Goal: Transaction & Acquisition: Purchase product/service

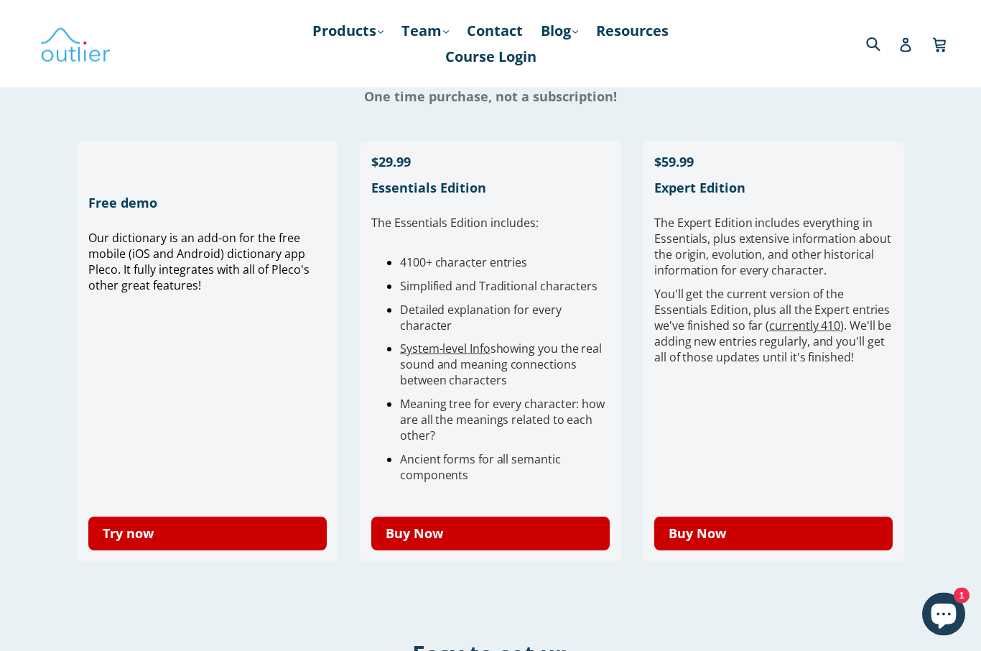
scroll to position [360, 0]
click at [205, 546] on link "Try now" at bounding box center [207, 533] width 238 height 34
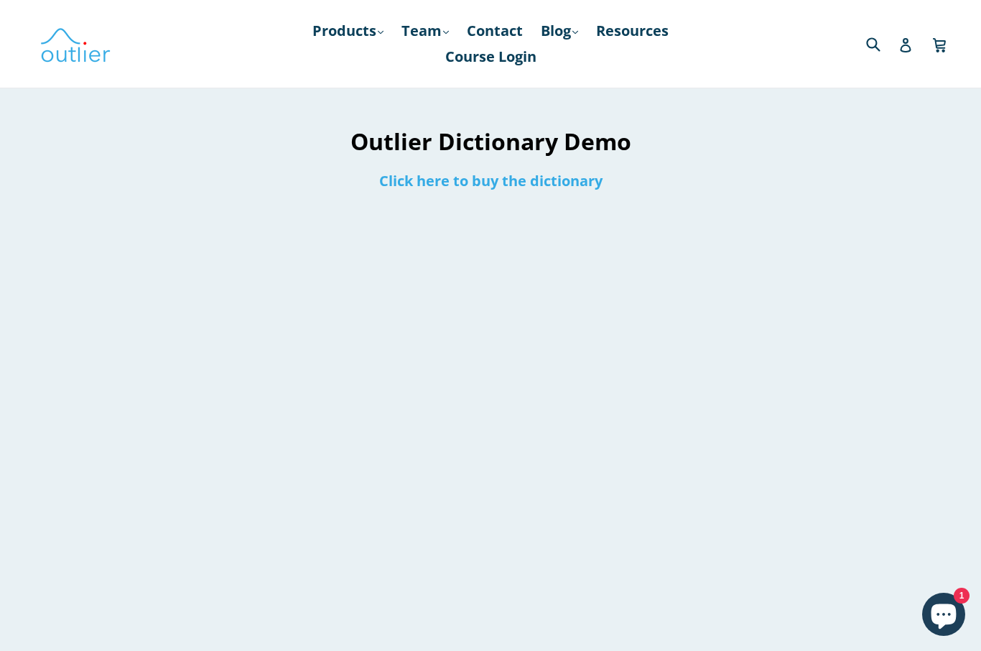
click at [519, 190] on link "Click here to buy the dictionary" at bounding box center [490, 180] width 223 height 19
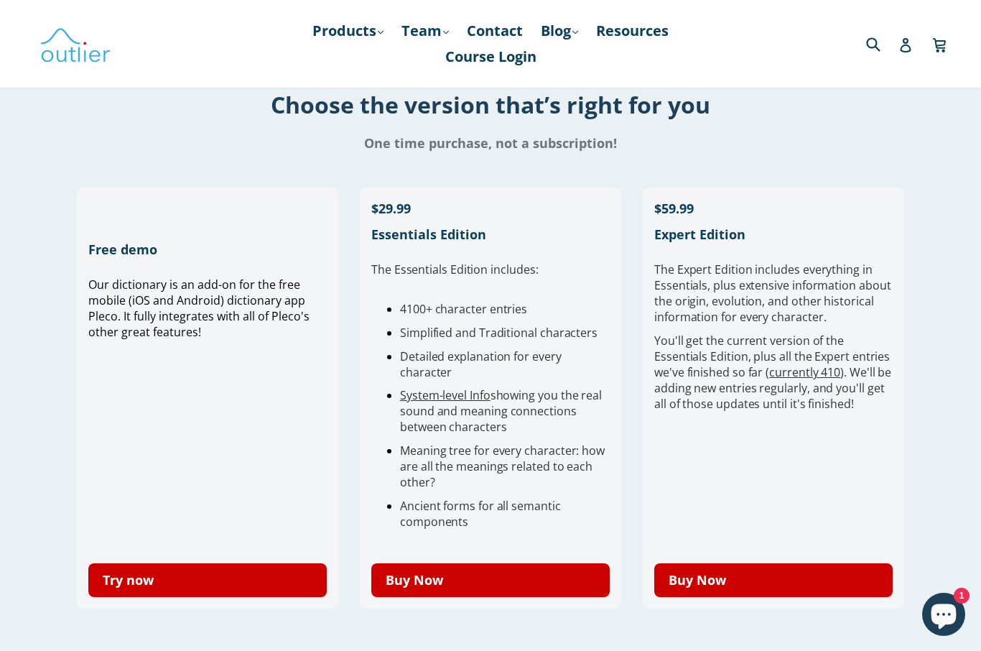
scroll to position [318, 0]
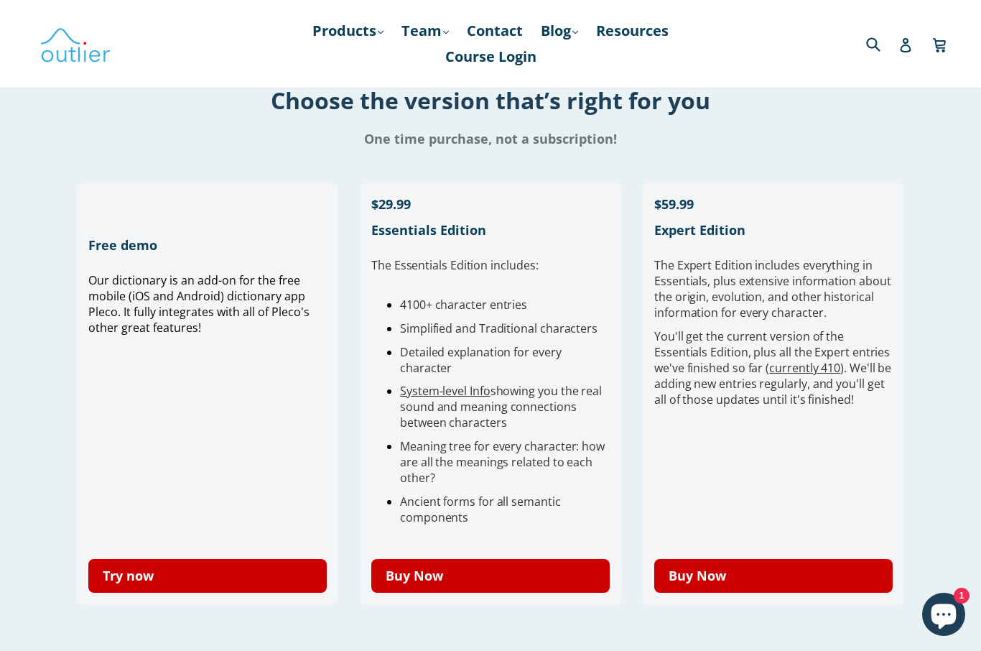
click at [173, 590] on link "Try now" at bounding box center [207, 576] width 238 height 34
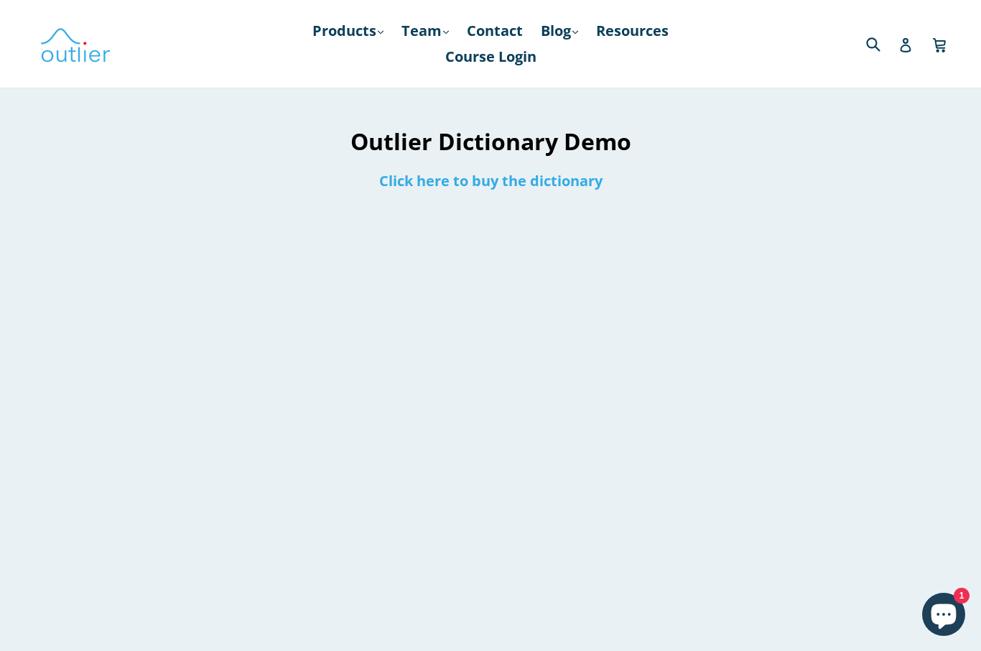
scroll to position [1, 0]
click at [590, 137] on h1 "Outlier Dictionary Demo" at bounding box center [491, 140] width 476 height 31
click at [606, 139] on h1 "Outlier Dictionary Demo" at bounding box center [491, 140] width 476 height 31
click at [498, 59] on link "Course Login" at bounding box center [491, 57] width 106 height 26
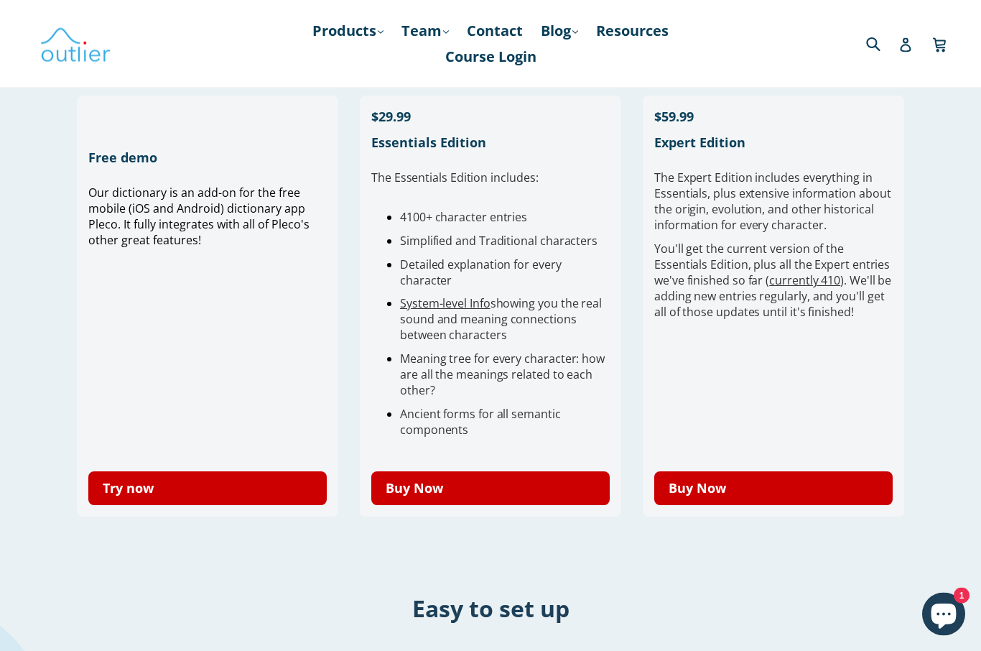
scroll to position [405, 0]
click at [208, 504] on link "Try now" at bounding box center [207, 488] width 238 height 34
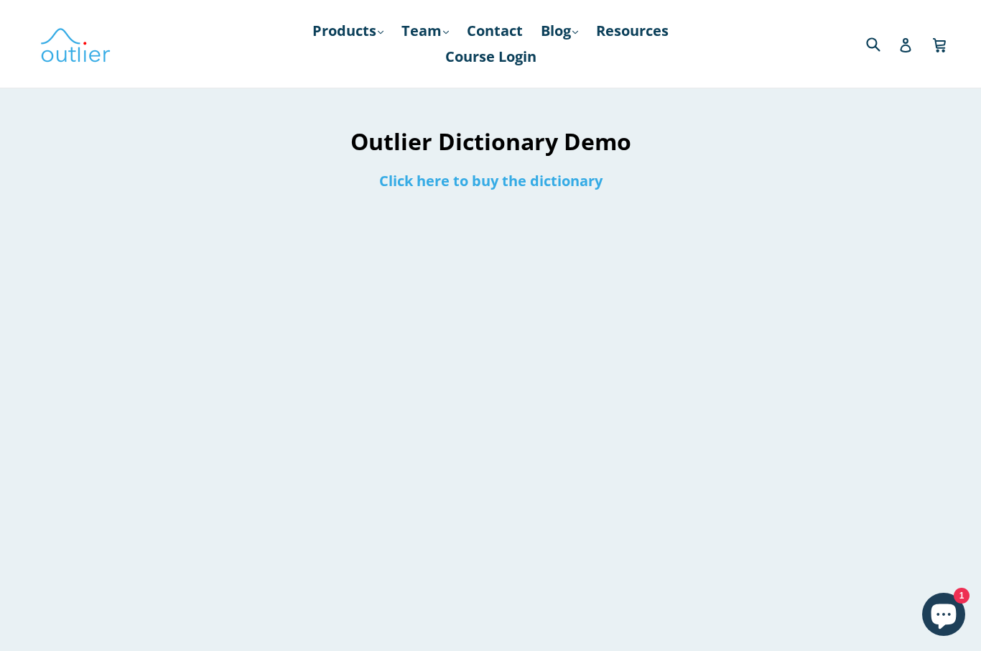
click at [340, 32] on link "Products .cls-1{fill:#231f20} expand" at bounding box center [347, 31] width 85 height 26
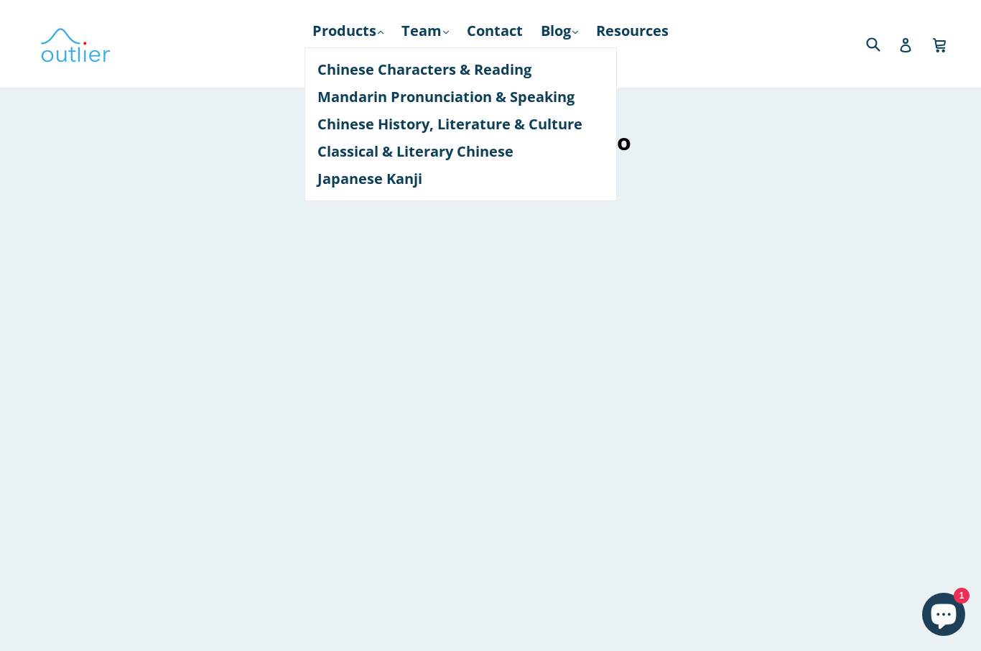
click at [690, 135] on h1 "Outlier Dictionary Demo" at bounding box center [491, 141] width 476 height 31
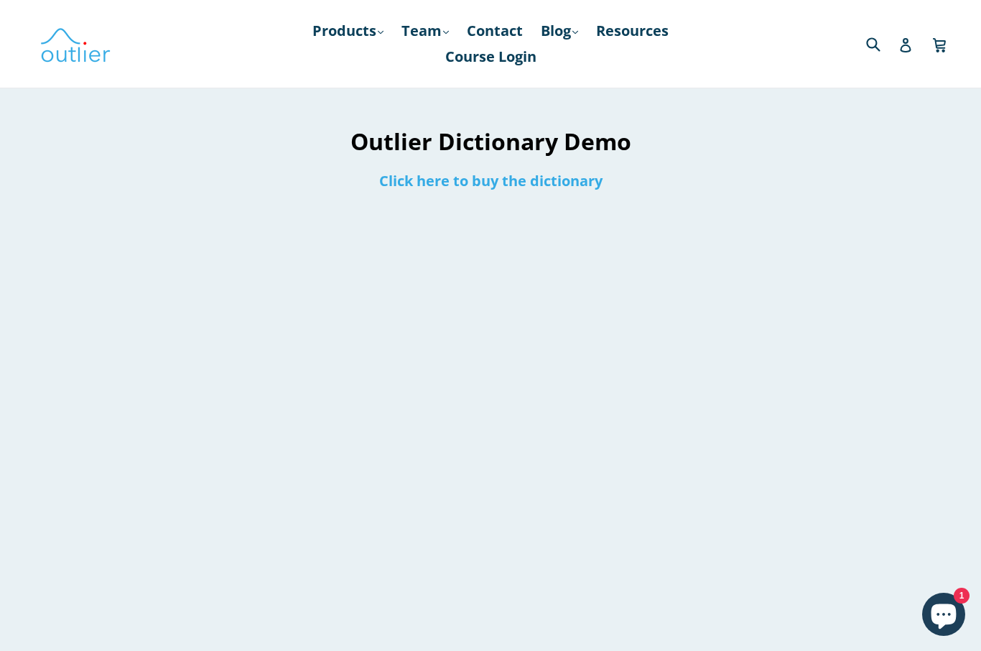
click at [721, 55] on div "Submit" at bounding box center [832, 43] width 233 height 29
click at [523, 185] on link "Click here to buy the dictionary" at bounding box center [490, 180] width 223 height 19
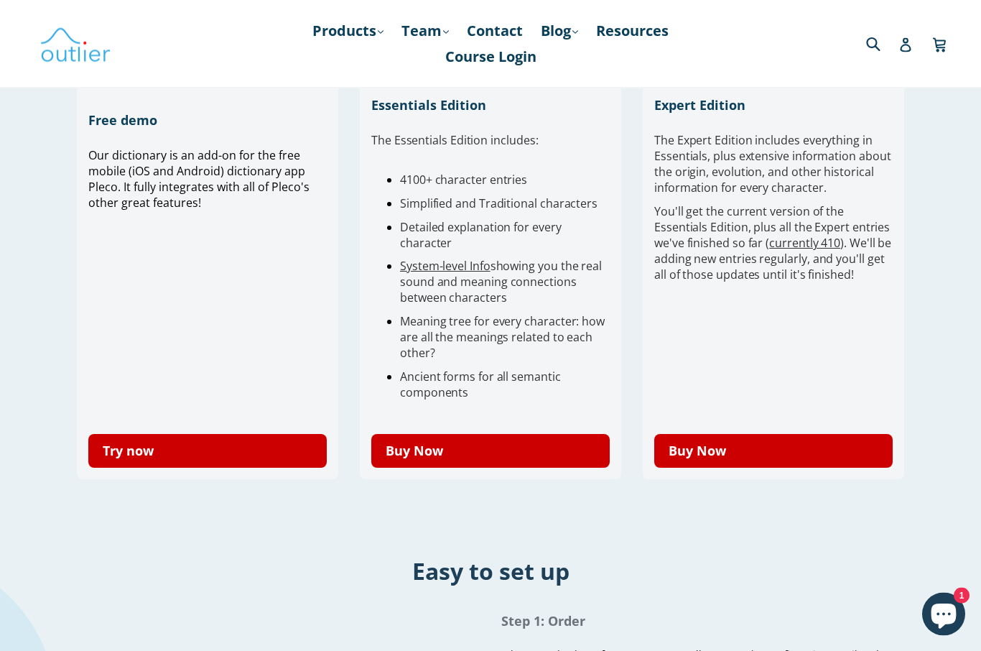
scroll to position [442, 0]
click at [496, 458] on link "Buy Now" at bounding box center [490, 451] width 238 height 34
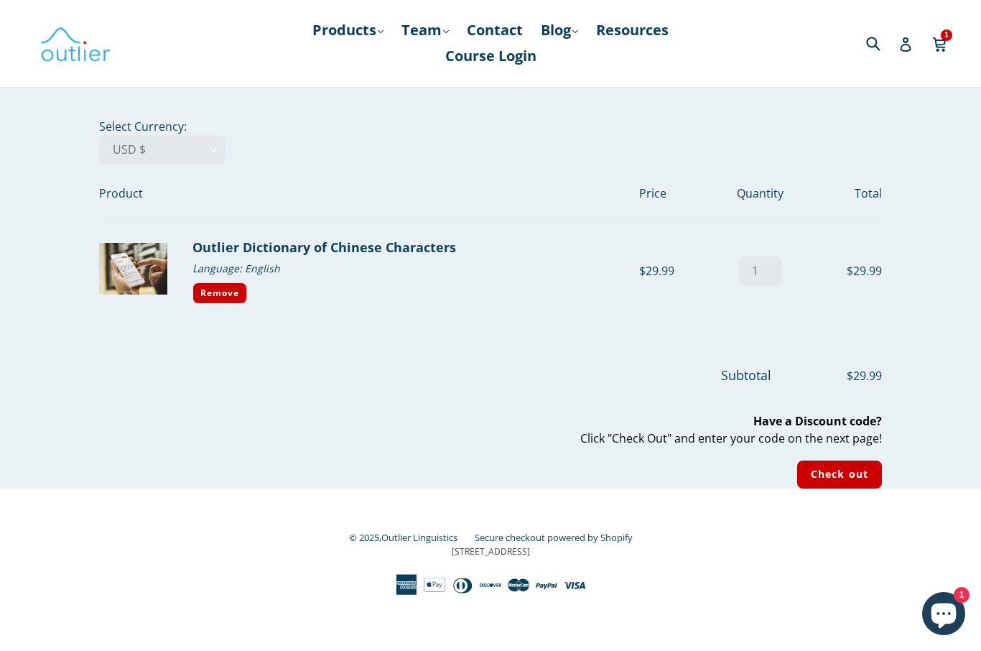
scroll to position [22, 0]
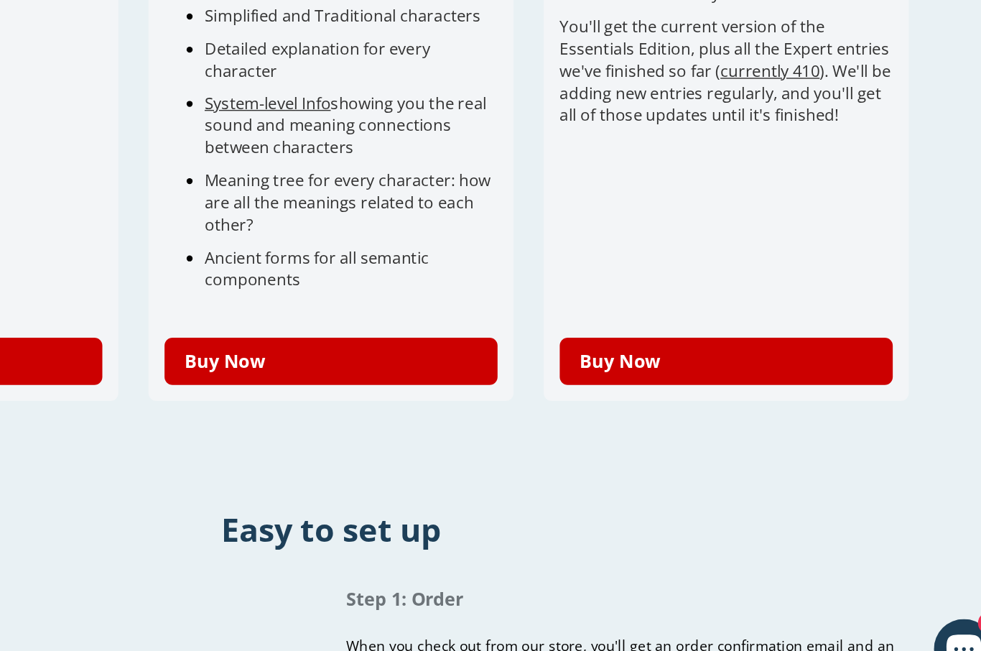
scroll to position [486, 0]
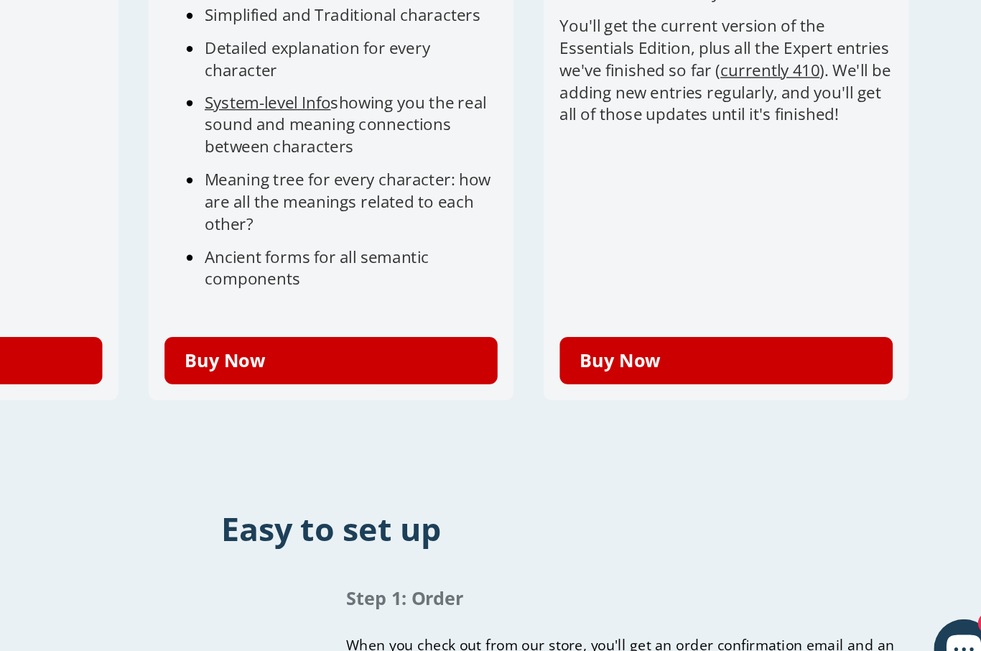
click at [371, 391] on link "Buy Now" at bounding box center [490, 408] width 238 height 34
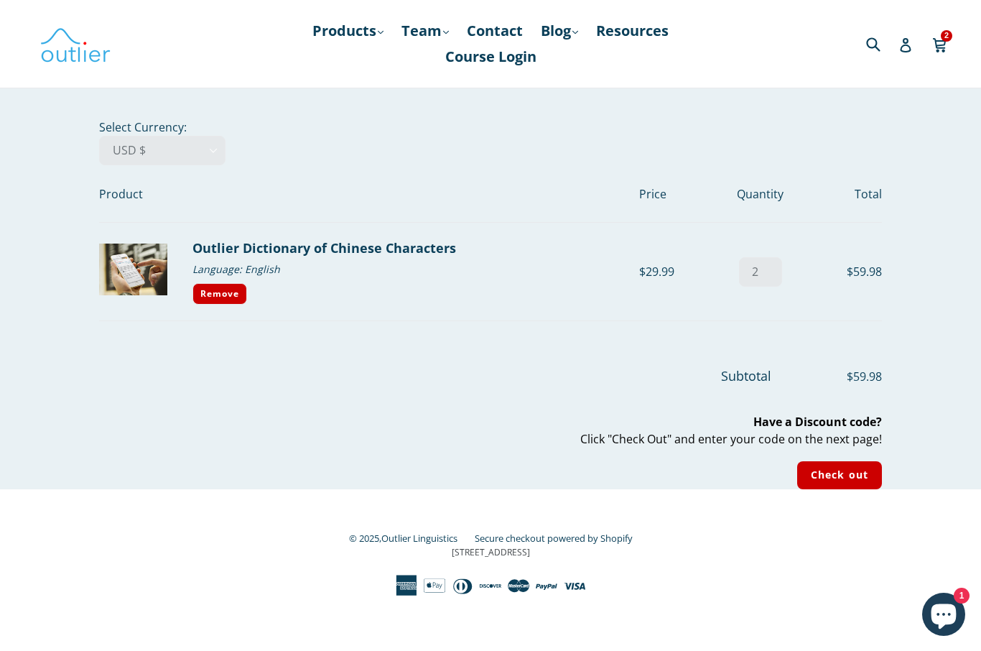
click at [843, 479] on input "Check out" at bounding box center [839, 475] width 85 height 28
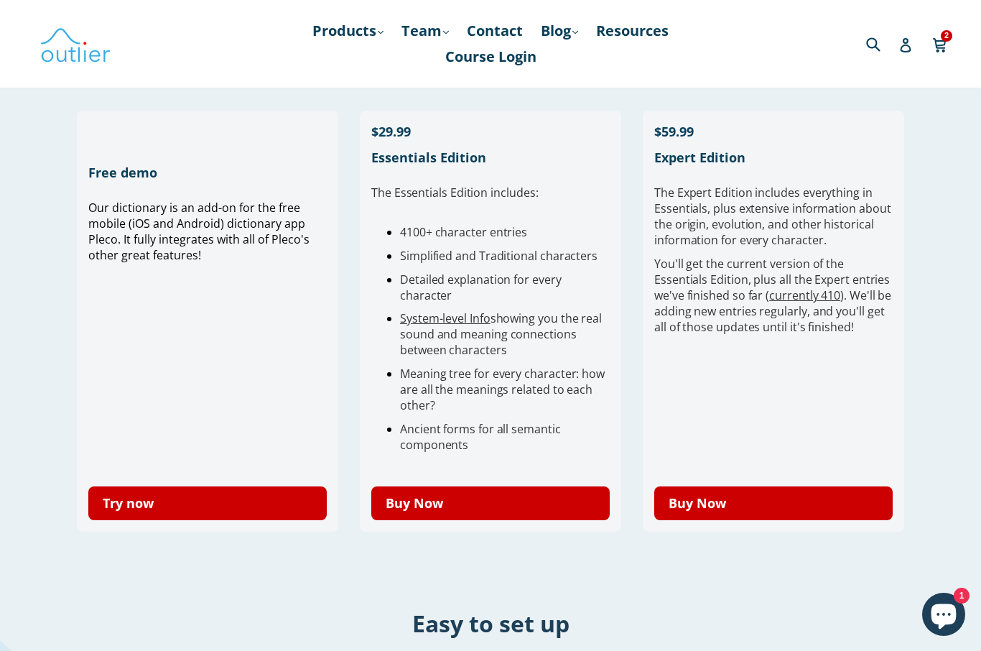
scroll to position [392, 0]
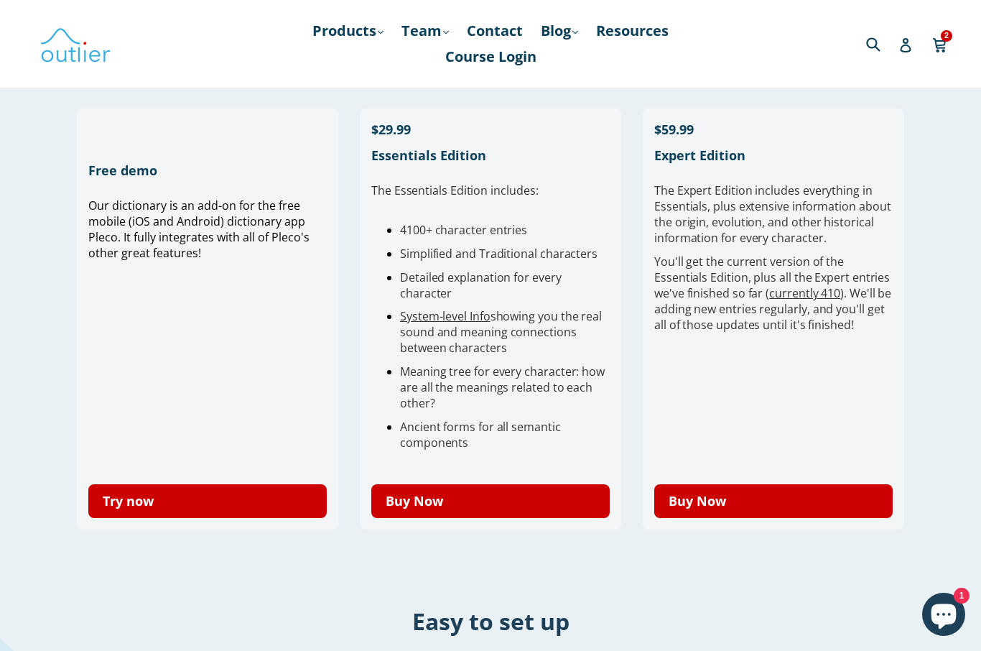
click at [479, 512] on link "Buy Now" at bounding box center [490, 501] width 238 height 34
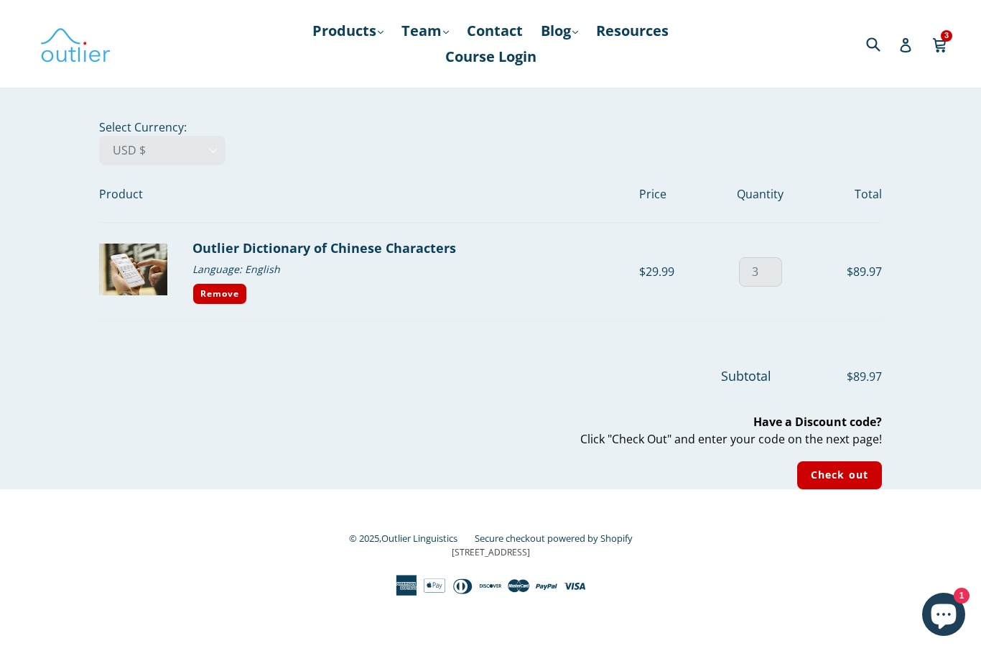
click at [767, 279] on input "3" at bounding box center [760, 271] width 43 height 29
type input "1"
click at [234, 295] on link "Remove" at bounding box center [220, 294] width 55 height 22
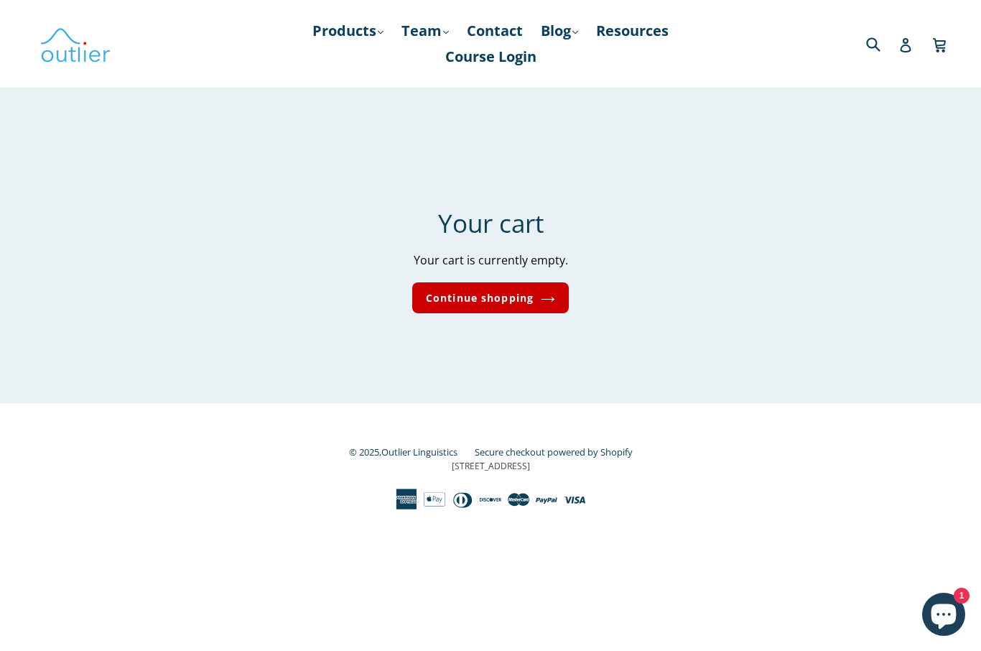
click at [526, 284] on link "Continue shopping" at bounding box center [490, 297] width 157 height 31
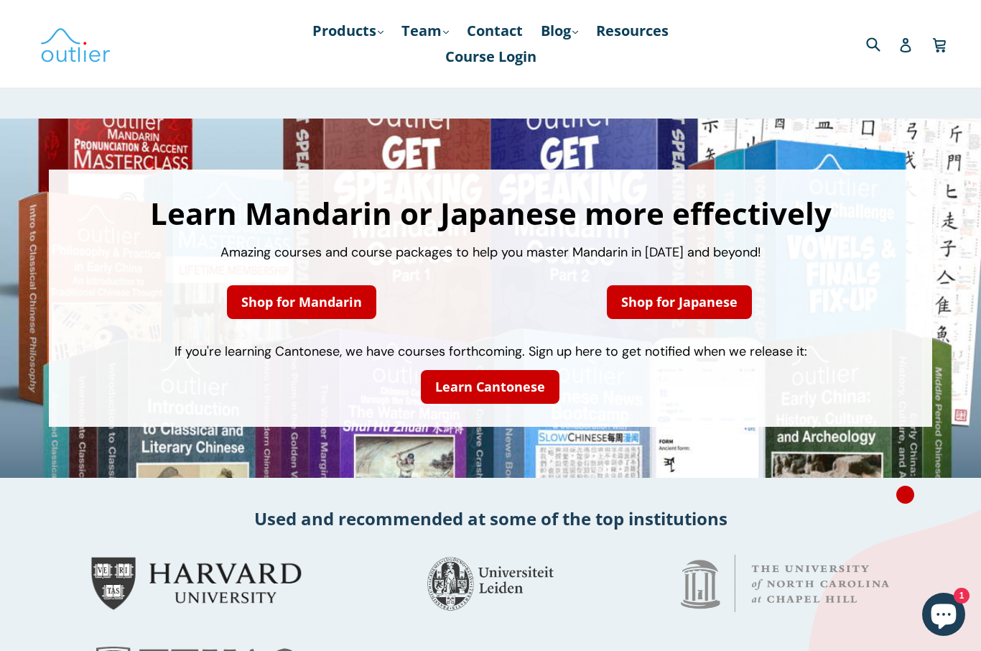
click at [312, 296] on link "Shop for Mandarin" at bounding box center [301, 302] width 149 height 34
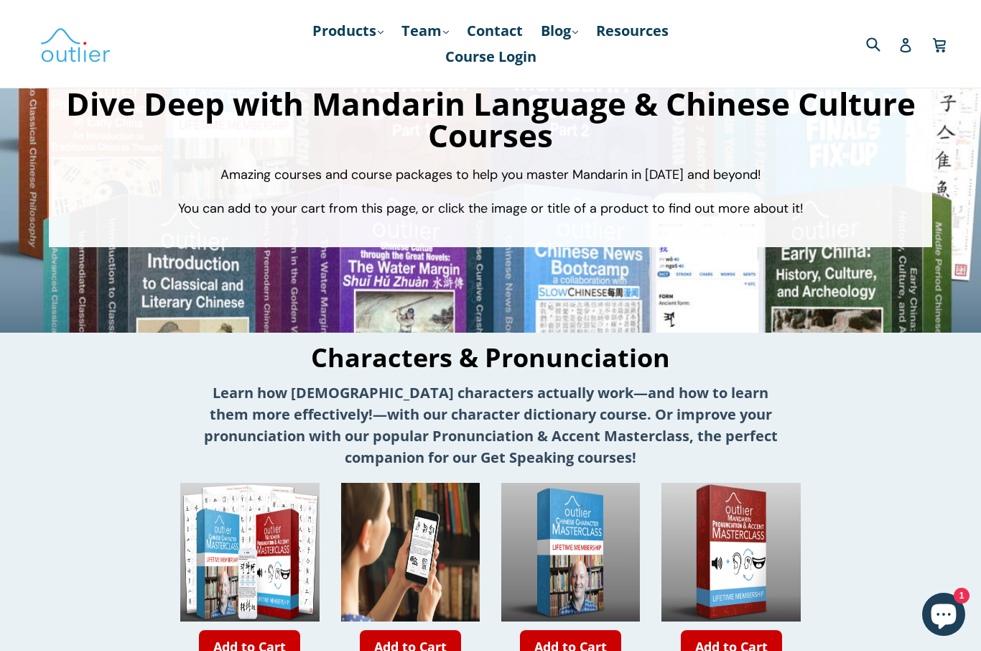
scroll to position [138, 0]
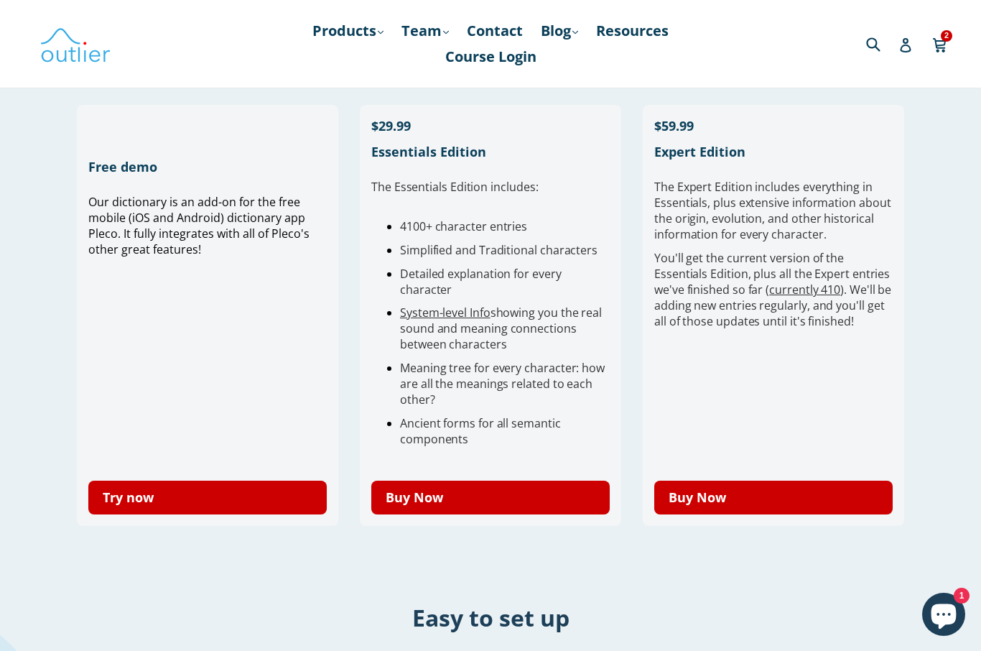
scroll to position [393, 0]
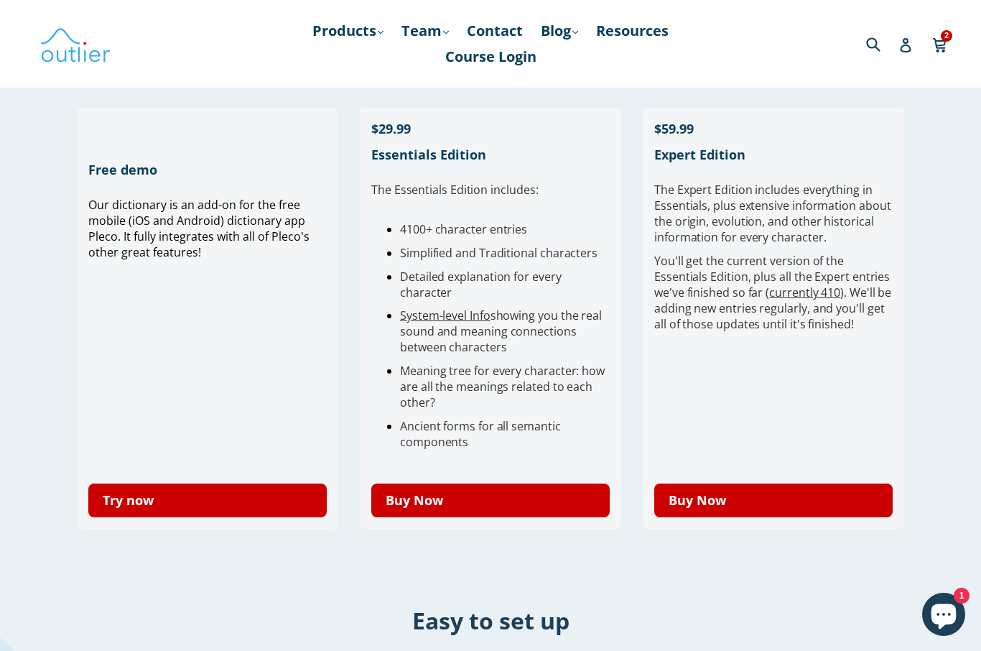
click at [510, 504] on link "Buy Now" at bounding box center [490, 500] width 238 height 34
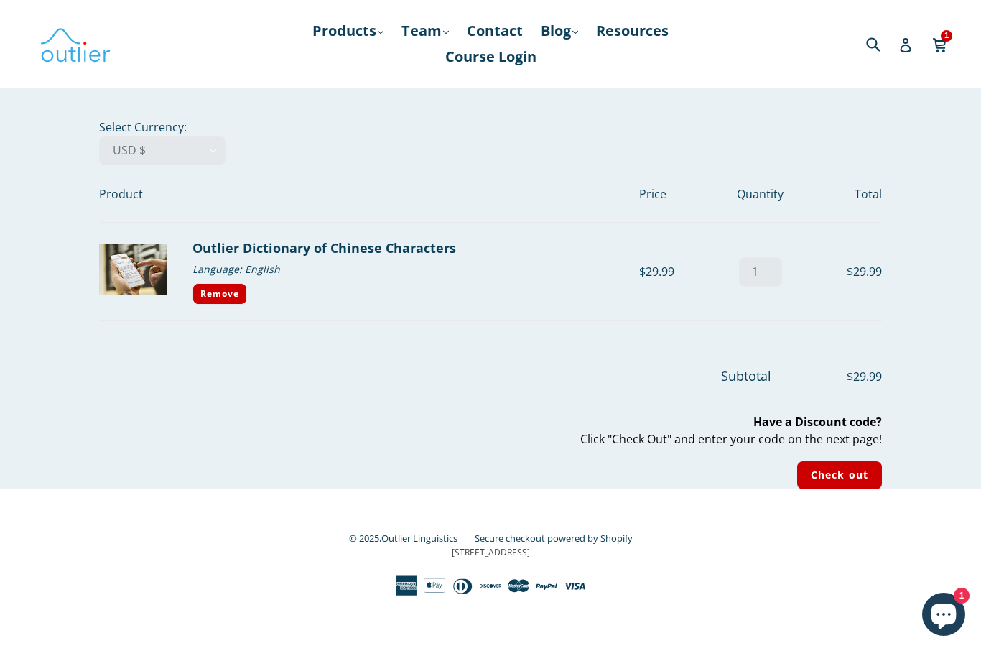
click at [946, 51] on icon at bounding box center [939, 44] width 14 height 22
click at [845, 480] on input "Check out" at bounding box center [839, 475] width 85 height 28
